Goal: Entertainment & Leisure: Consume media (video, audio)

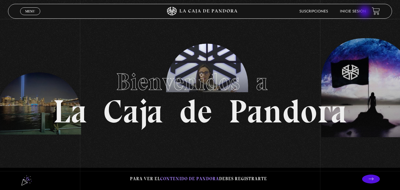
click at [363, 12] on link "Inicie sesión" at bounding box center [353, 12] width 26 height 4
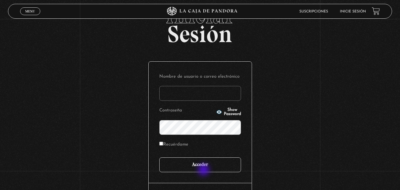
scroll to position [30, 0]
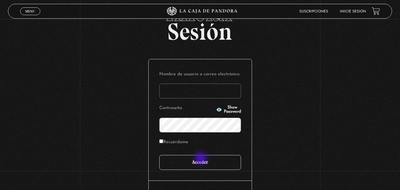
type input "vbadilla"
click at [201, 159] on input "Acceder" at bounding box center [200, 162] width 82 height 15
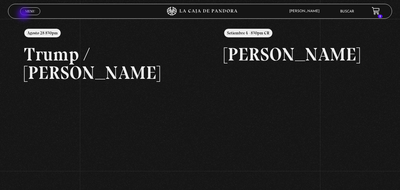
scroll to position [68, 0]
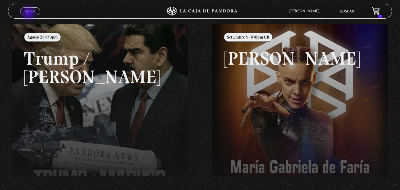
click at [29, 14] on link "Menu Cerrar" at bounding box center [30, 11] width 20 height 8
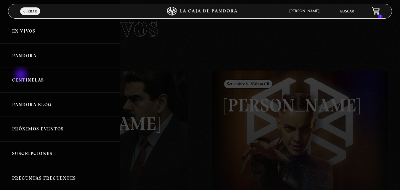
scroll to position [18, 0]
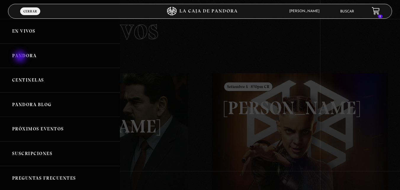
click at [21, 57] on link "Pandora" at bounding box center [60, 55] width 120 height 25
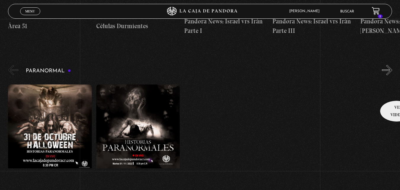
scroll to position [227, 0]
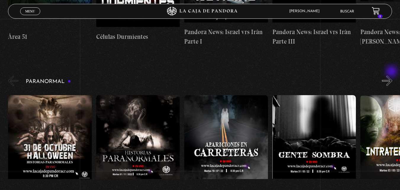
click at [392, 75] on button "»" at bounding box center [387, 80] width 10 height 10
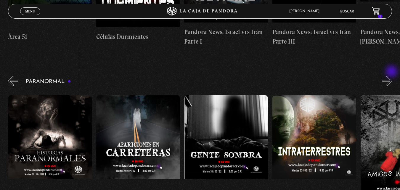
click at [392, 75] on button "»" at bounding box center [387, 80] width 10 height 10
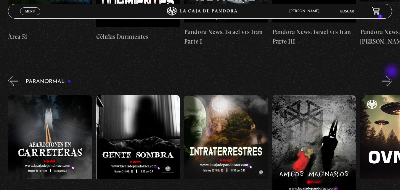
click at [392, 75] on button "»" at bounding box center [387, 80] width 10 height 10
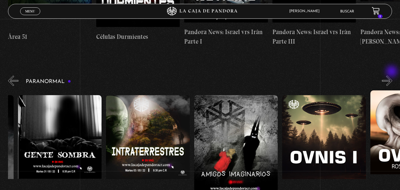
click at [392, 75] on button "»" at bounding box center [387, 80] width 10 height 10
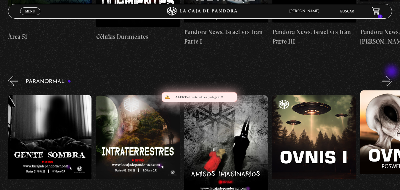
click at [392, 75] on button "»" at bounding box center [387, 80] width 10 height 10
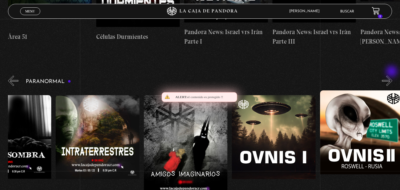
click at [392, 75] on button "»" at bounding box center [387, 80] width 10 height 10
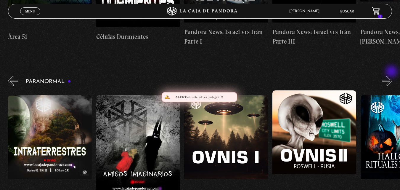
click at [392, 75] on button "»" at bounding box center [387, 80] width 10 height 10
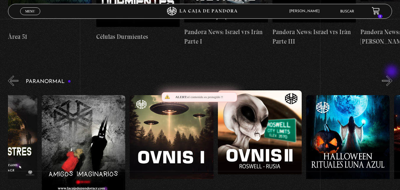
click at [392, 75] on button "»" at bounding box center [387, 80] width 10 height 10
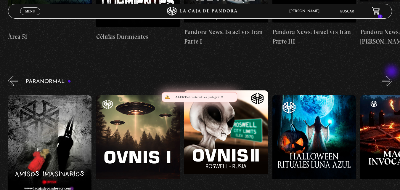
click at [392, 75] on button "»" at bounding box center [387, 80] width 10 height 10
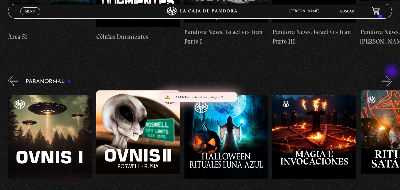
click at [392, 75] on button "»" at bounding box center [387, 80] width 10 height 10
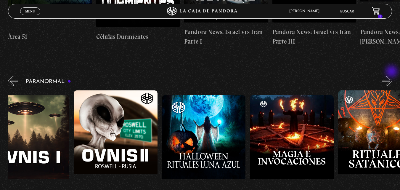
scroll to position [0, 572]
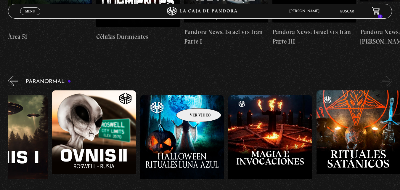
click at [191, 99] on figure at bounding box center [182, 148] width 84 height 107
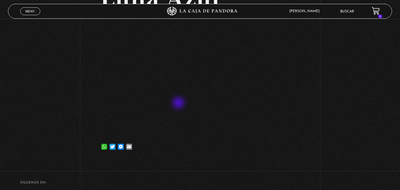
scroll to position [118, 0]
